Goal: Transaction & Acquisition: Purchase product/service

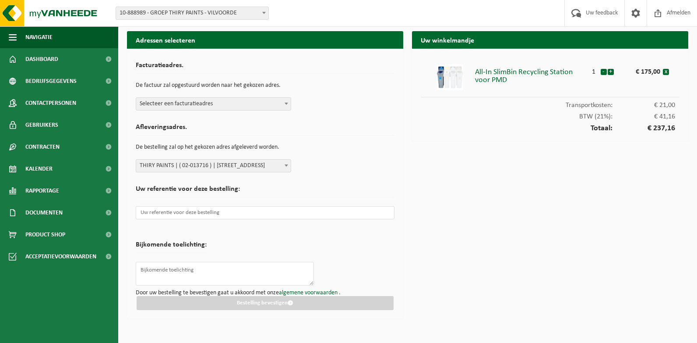
select select "19031"
click at [54, 335] on div "Customer Care Chat" at bounding box center [74, 334] width 127 height 11
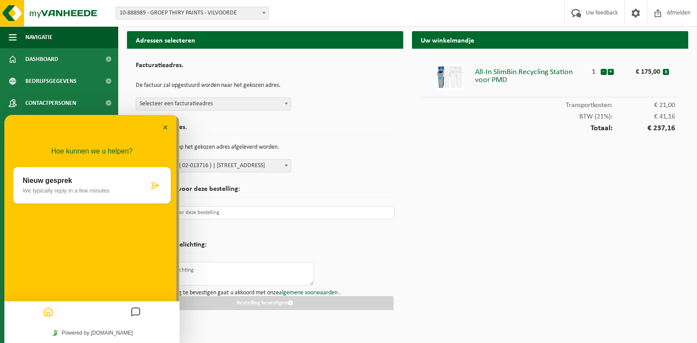
click at [137, 311] on icon "Messages" at bounding box center [136, 312] width 11 height 17
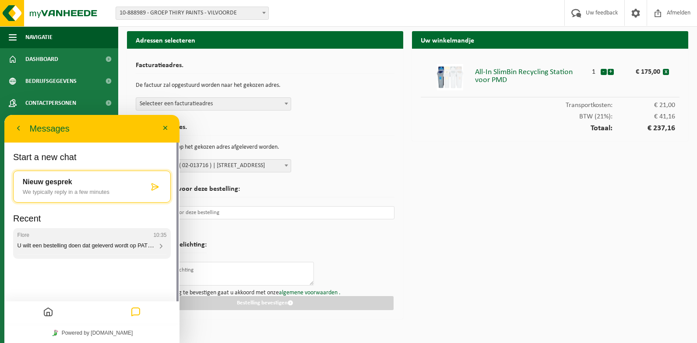
click at [162, 244] on icon at bounding box center [161, 246] width 8 height 8
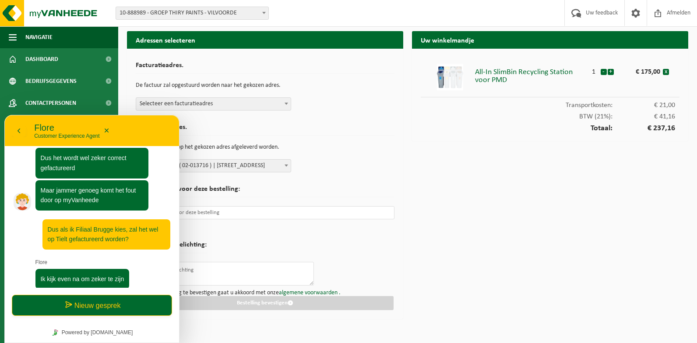
scroll to position [301, 0]
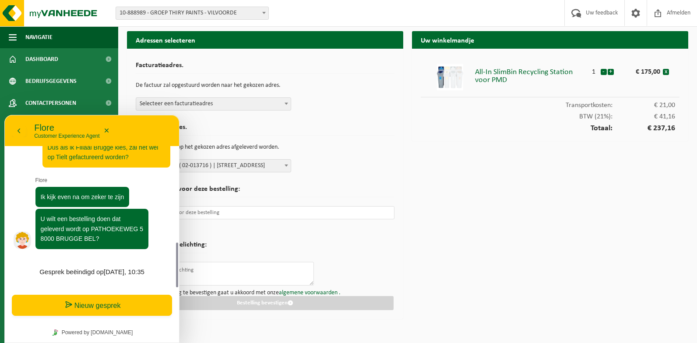
click at [106, 307] on button "Nieuw gesprek" at bounding box center [92, 304] width 160 height 21
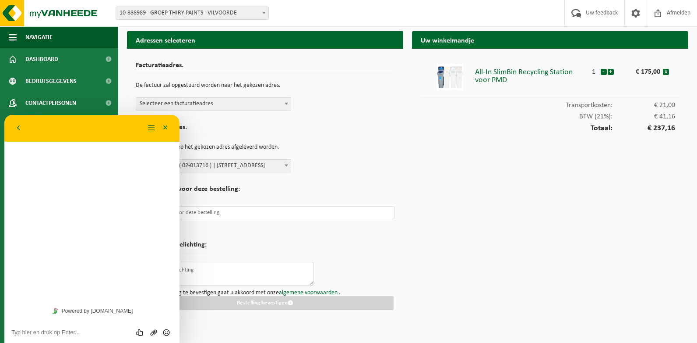
scroll to position [272, 0]
click at [71, 329] on textarea at bounding box center [91, 332] width 161 height 7
type textarea "ja, en gefactureerd op Tielt"
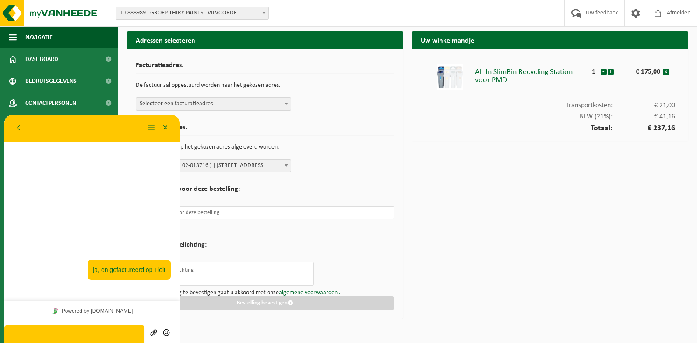
drag, startPoint x: 320, startPoint y: 76, endPoint x: 328, endPoint y: 60, distance: 17.8
click at [322, 78] on div "Facturatieadres. De factuur zal opgestuurd worden naar het gekozen adres. Selec…" at bounding box center [265, 83] width 259 height 53
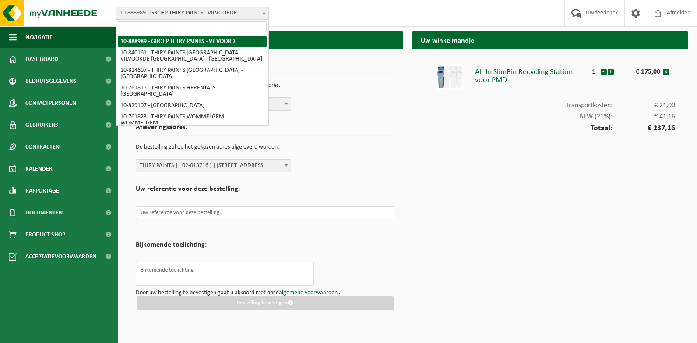
click at [262, 12] on span at bounding box center [264, 12] width 9 height 11
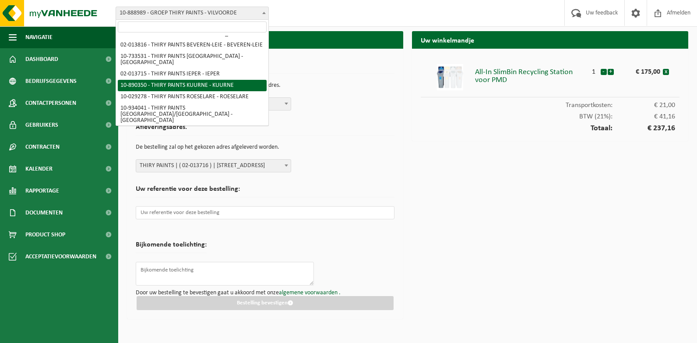
scroll to position [311, 0]
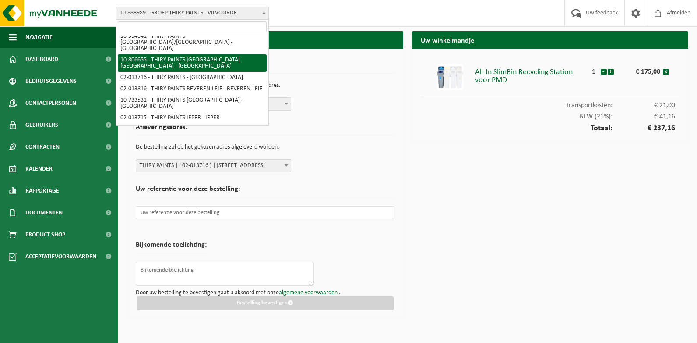
select select "35015"
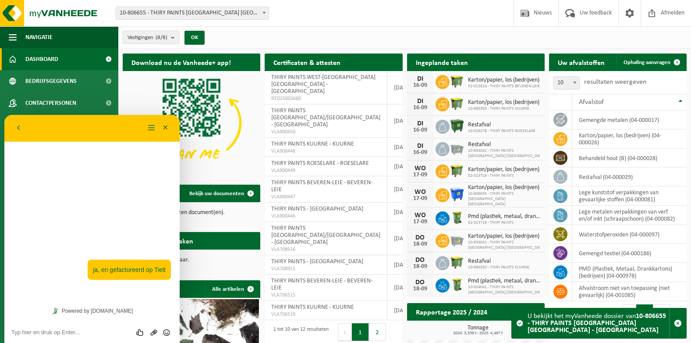
click at [336, 15] on div "Vestiging: 10-888989 - GROEP THIRY PAINTS - VILVOORDE 10-840161 - THIRY PAINTS …" at bounding box center [345, 13] width 691 height 27
click at [167, 123] on button "Minimaliseer" at bounding box center [166, 127] width 14 height 13
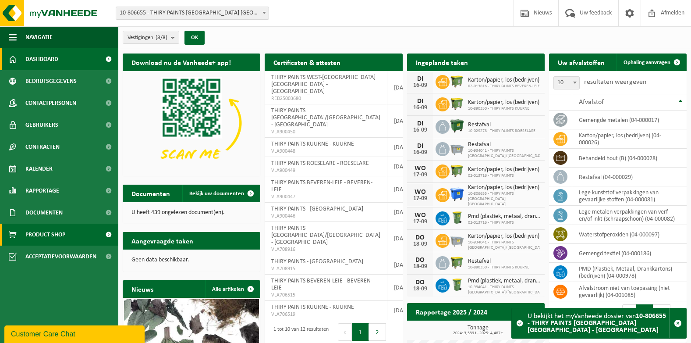
click at [57, 237] on span "Product Shop" at bounding box center [45, 234] width 40 height 22
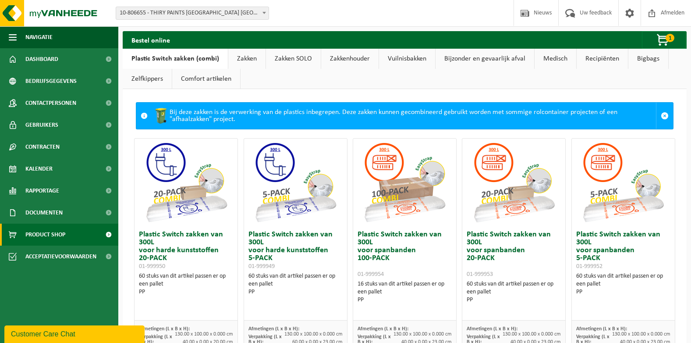
click at [416, 60] on link "Vuilnisbakken" at bounding box center [407, 59] width 56 height 20
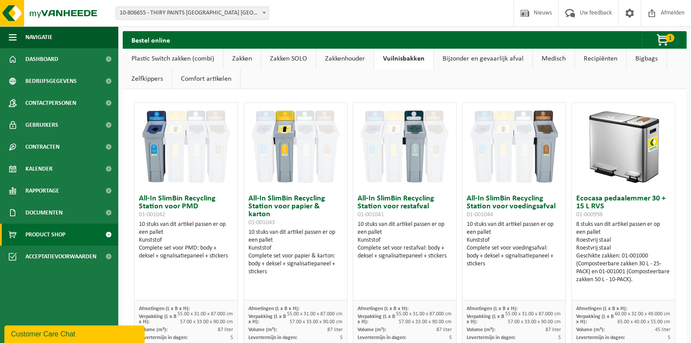
scroll to position [44, 0]
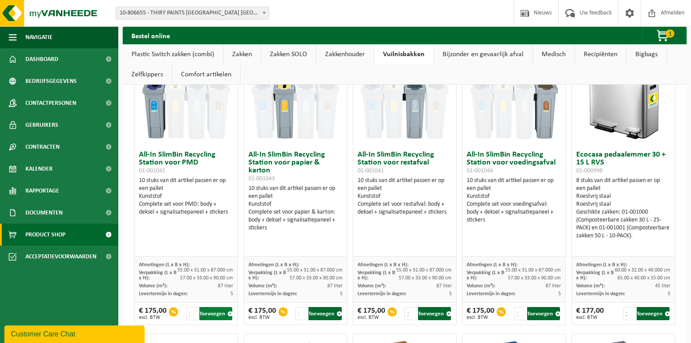
click at [217, 314] on button "Toevoegen" at bounding box center [215, 313] width 33 height 13
click at [669, 32] on span "2" at bounding box center [669, 33] width 9 height 8
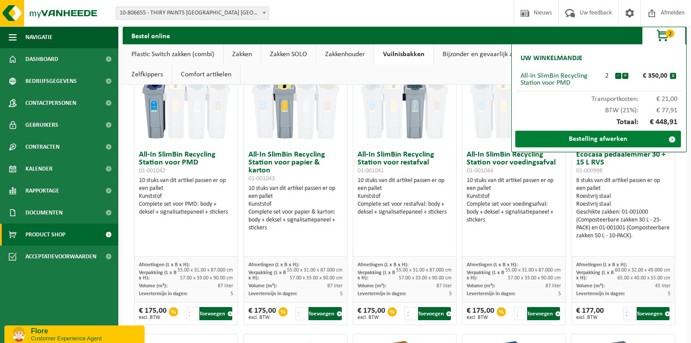
click at [584, 140] on link "Bestelling afwerken" at bounding box center [598, 139] width 166 height 17
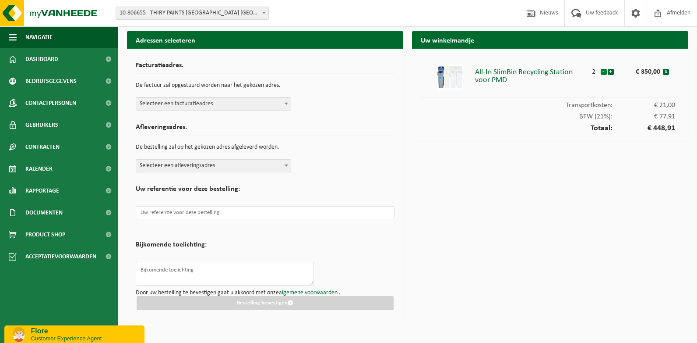
click at [603, 72] on button "-" at bounding box center [604, 72] width 6 height 6
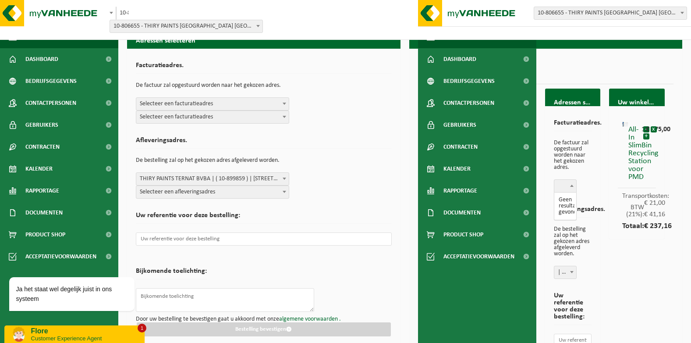
click at [569, 187] on span at bounding box center [571, 185] width 9 height 11
click at [572, 184] on b at bounding box center [572, 185] width 4 height 2
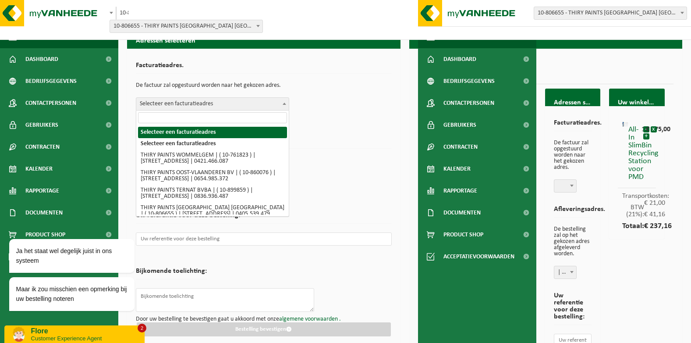
click at [286, 100] on span at bounding box center [284, 103] width 9 height 11
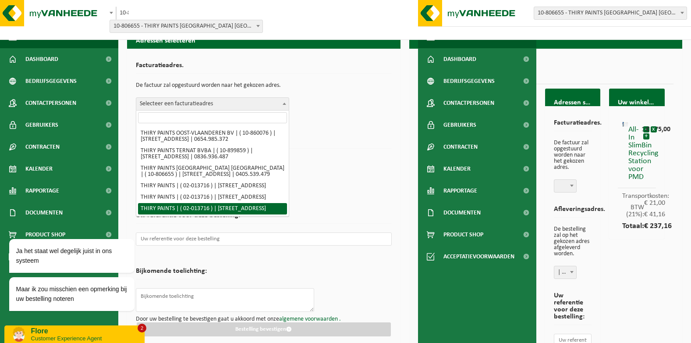
scroll to position [14, 0]
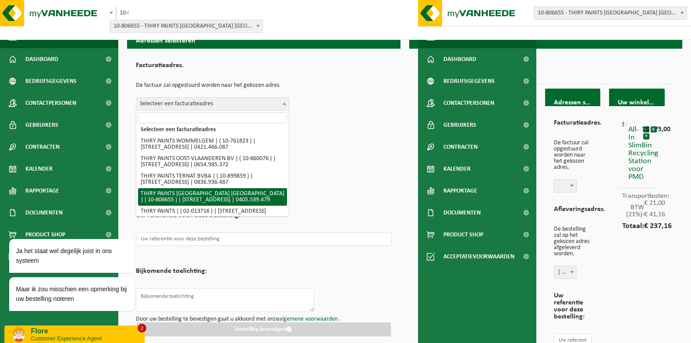
select select "35015"
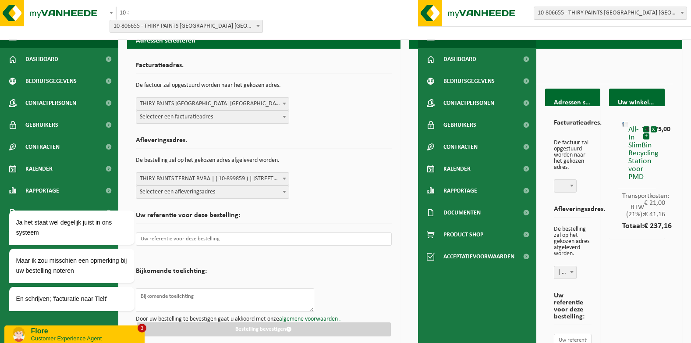
click at [285, 178] on b at bounding box center [285, 178] width 4 height 2
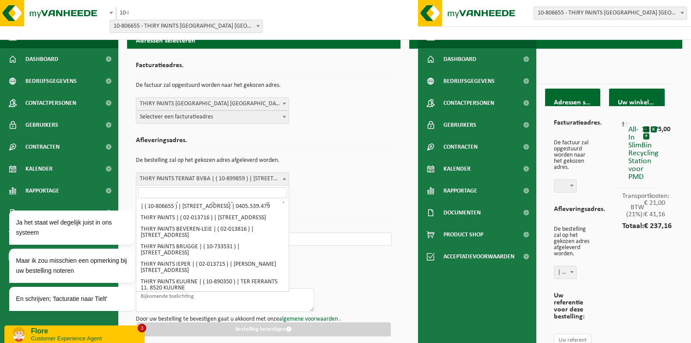
scroll to position [307, 0]
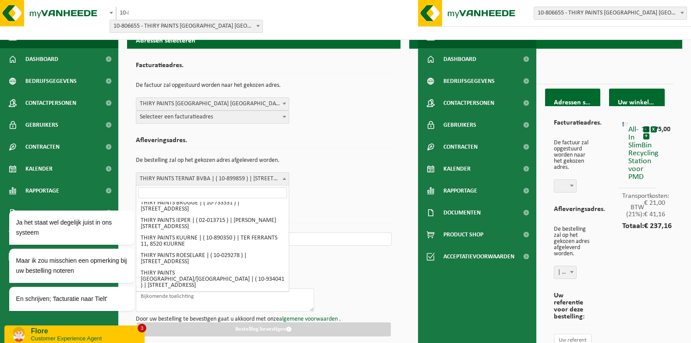
select select "19031"
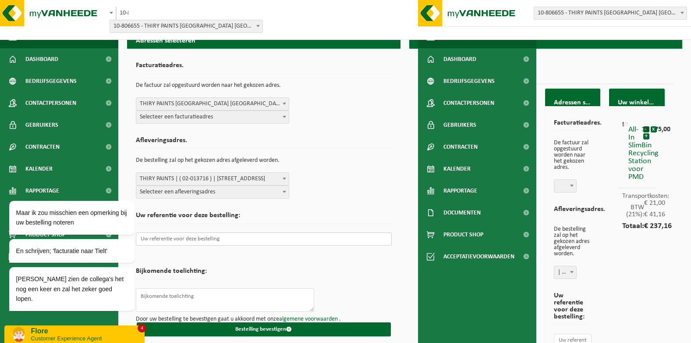
click at [173, 238] on input "text" at bounding box center [264, 238] width 256 height 13
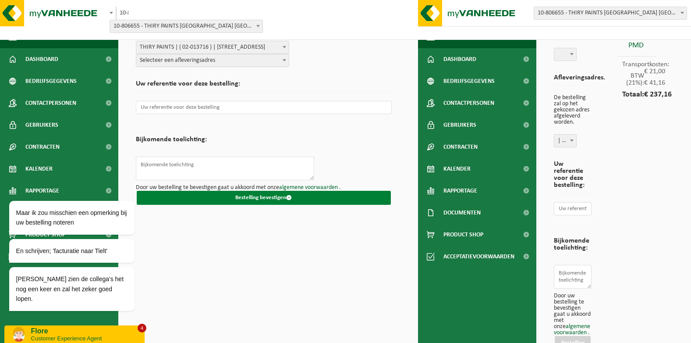
click at [231, 198] on button "Bestelling bevestigen" at bounding box center [264, 198] width 254 height 14
